Goal: Find specific page/section: Find specific page/section

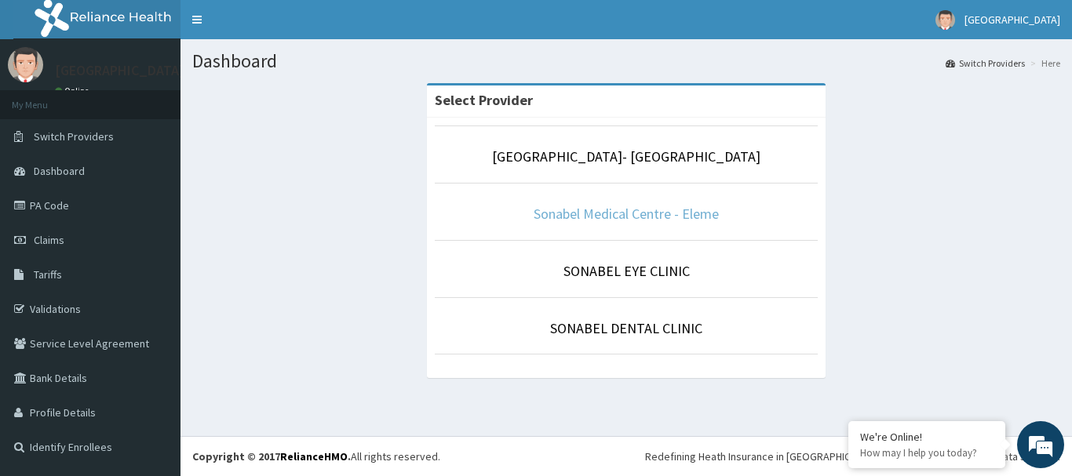
click at [565, 211] on link "Sonabel Medical Centre - Eleme" at bounding box center [626, 214] width 185 height 18
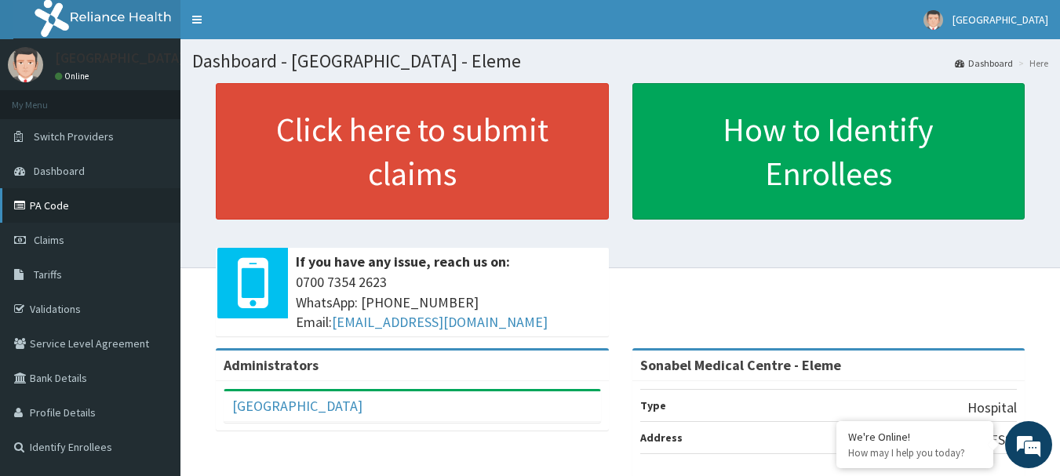
click at [60, 207] on link "PA Code" at bounding box center [90, 205] width 180 height 35
